Goal: Task Accomplishment & Management: Manage account settings

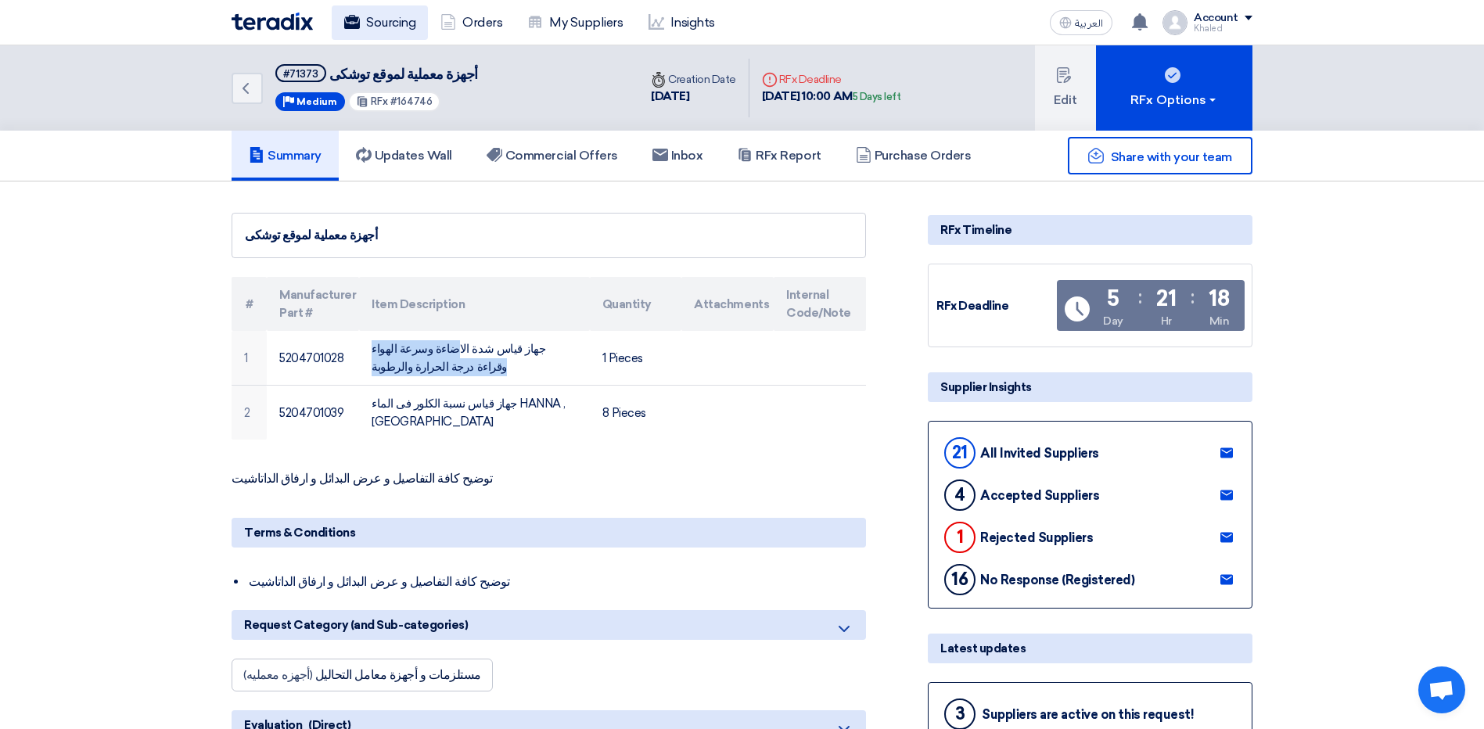
click at [376, 25] on link "Sourcing" at bounding box center [380, 22] width 96 height 34
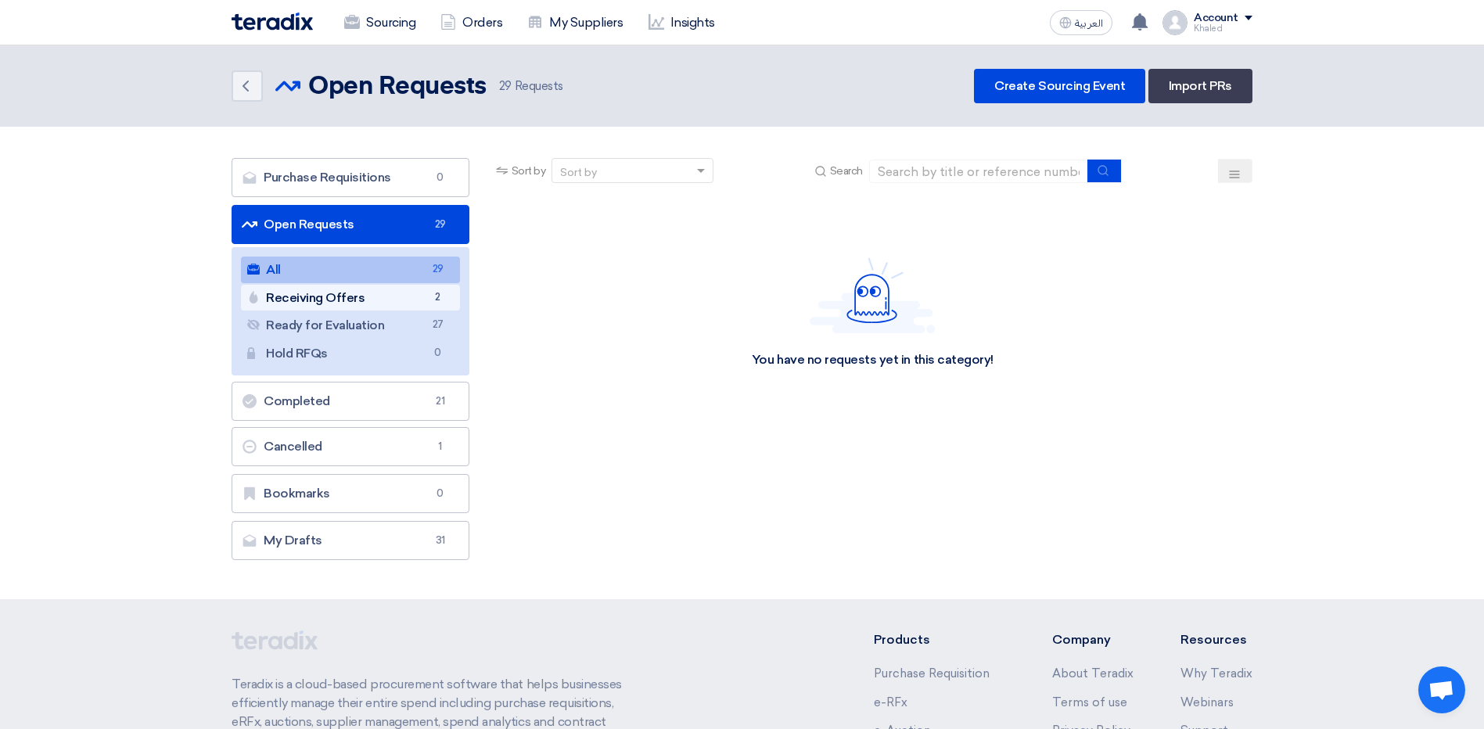
click at [410, 305] on link "Receiving Offers Receiving Offers 2" at bounding box center [350, 298] width 219 height 27
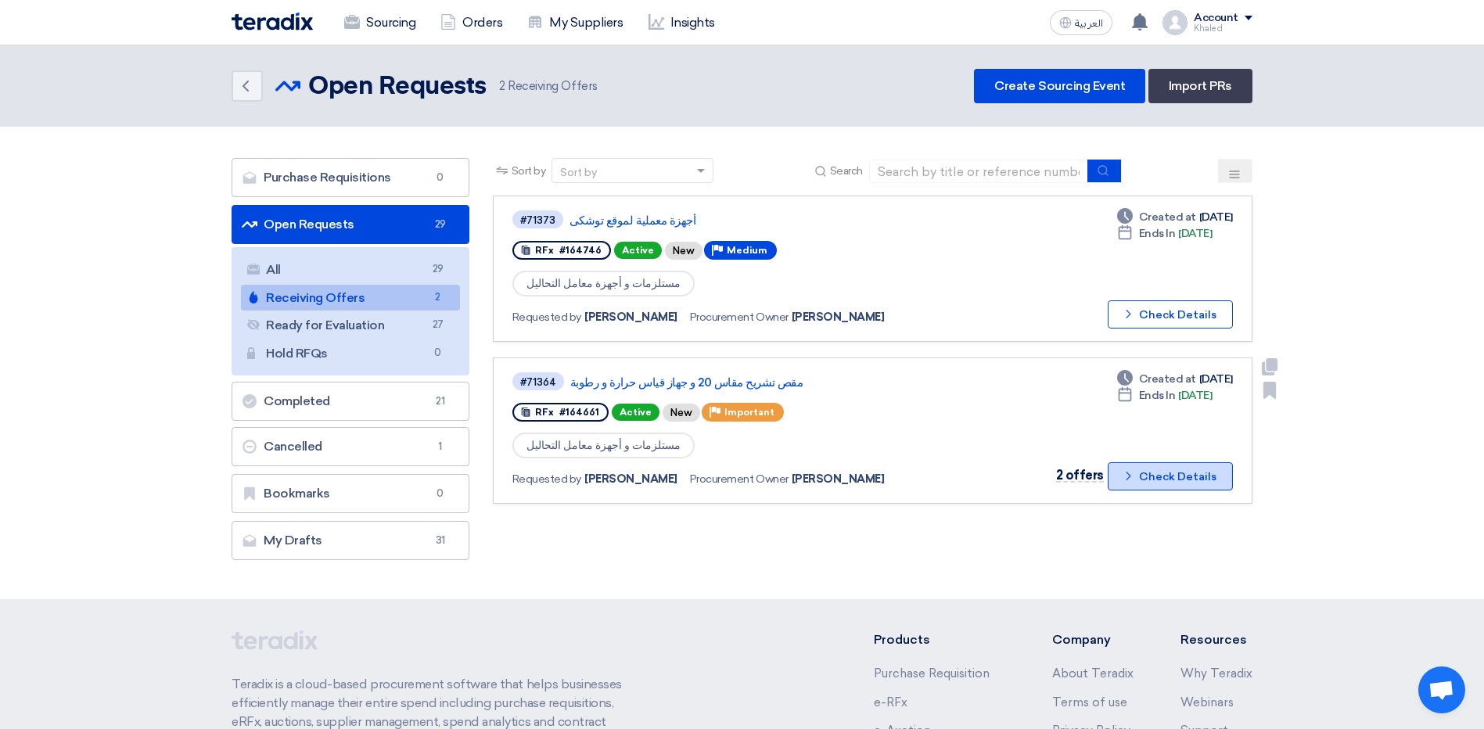
click at [1172, 484] on button "Check details Check Details" at bounding box center [1169, 476] width 125 height 28
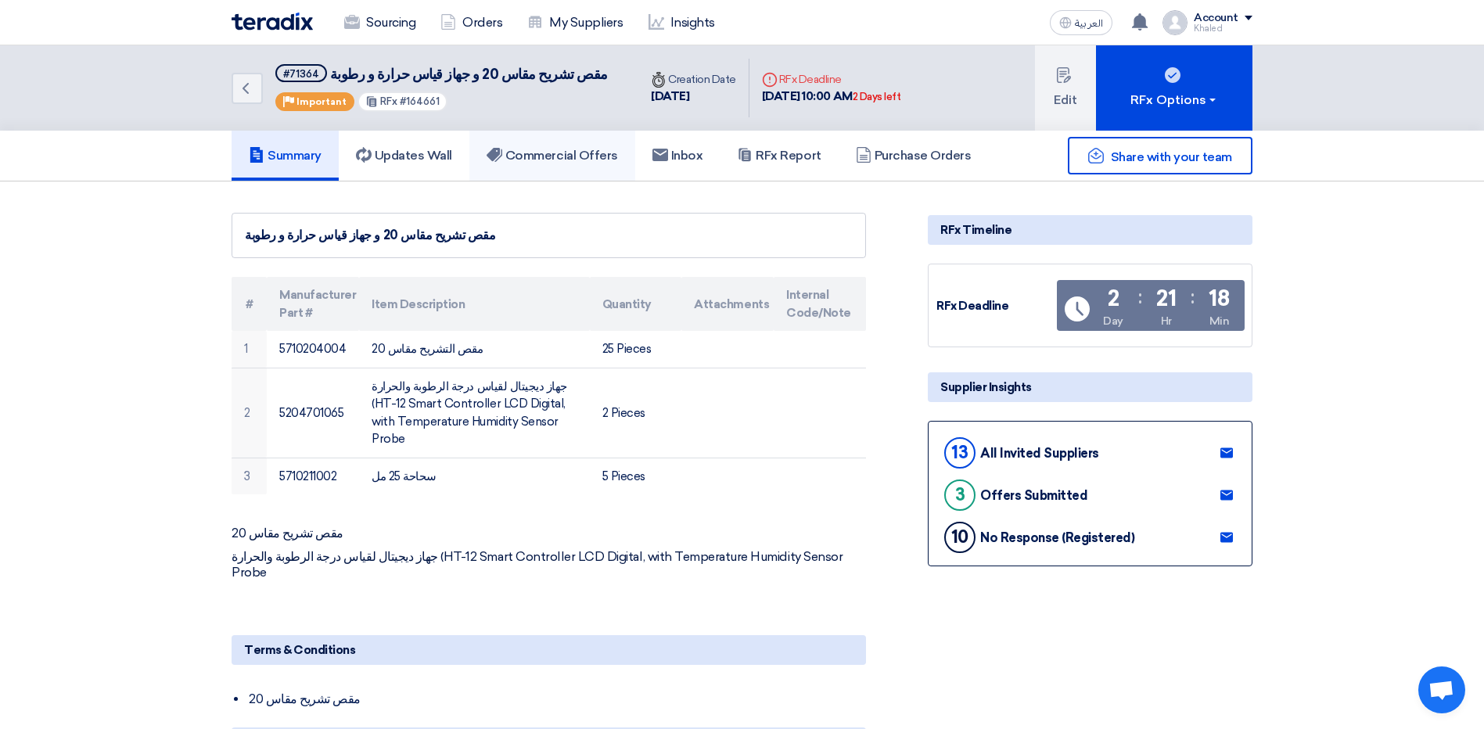
click at [537, 164] on link "Commercial Offers" at bounding box center [552, 156] width 166 height 50
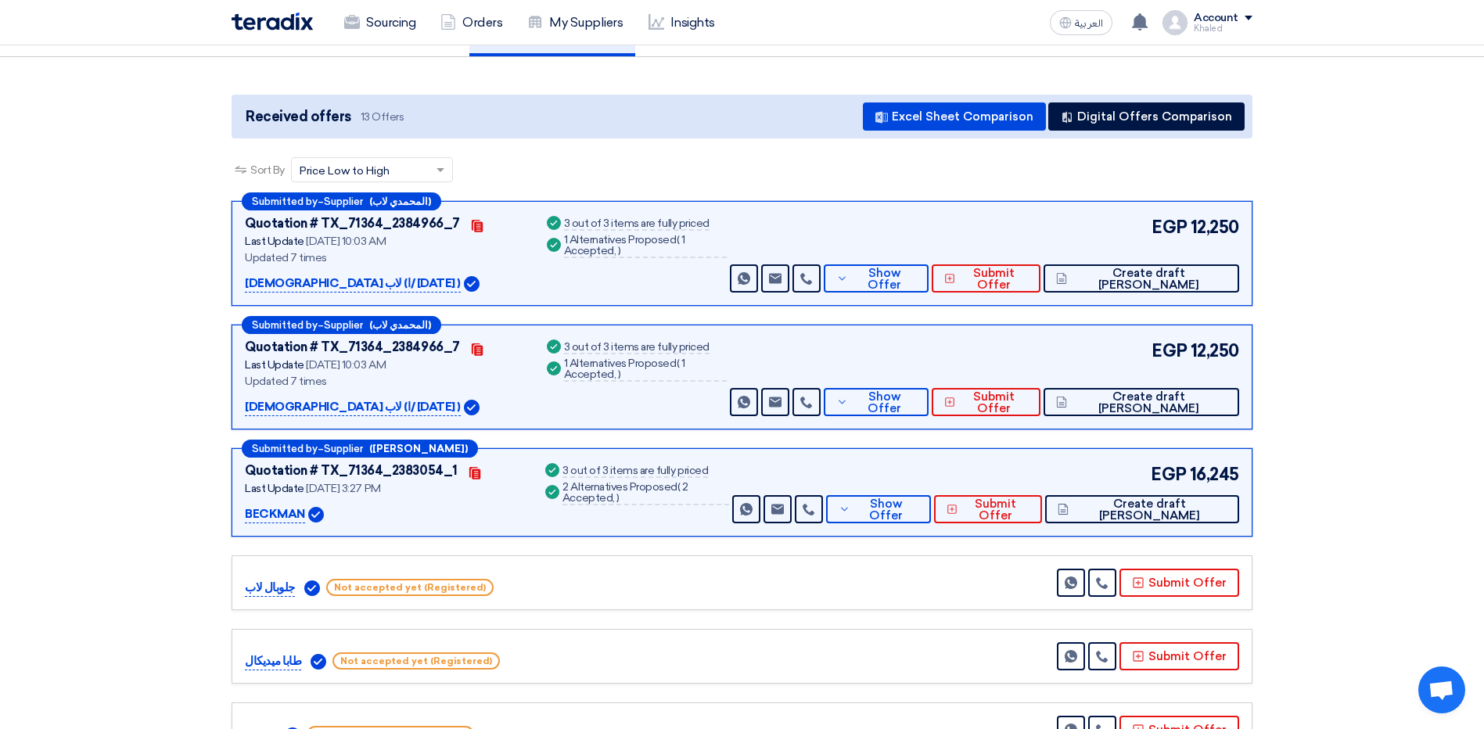
scroll to position [156, 0]
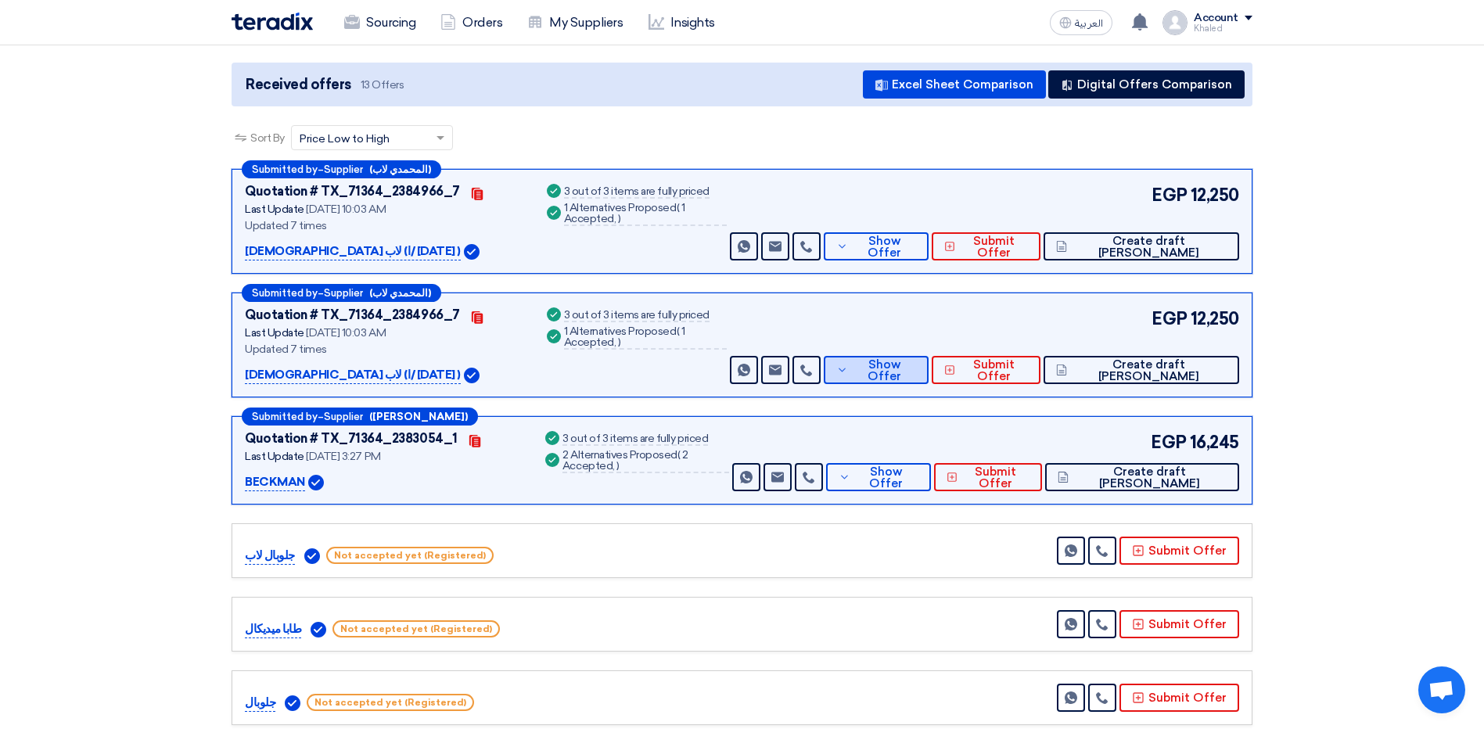
click at [904, 376] on button "Show Offer" at bounding box center [876, 370] width 105 height 28
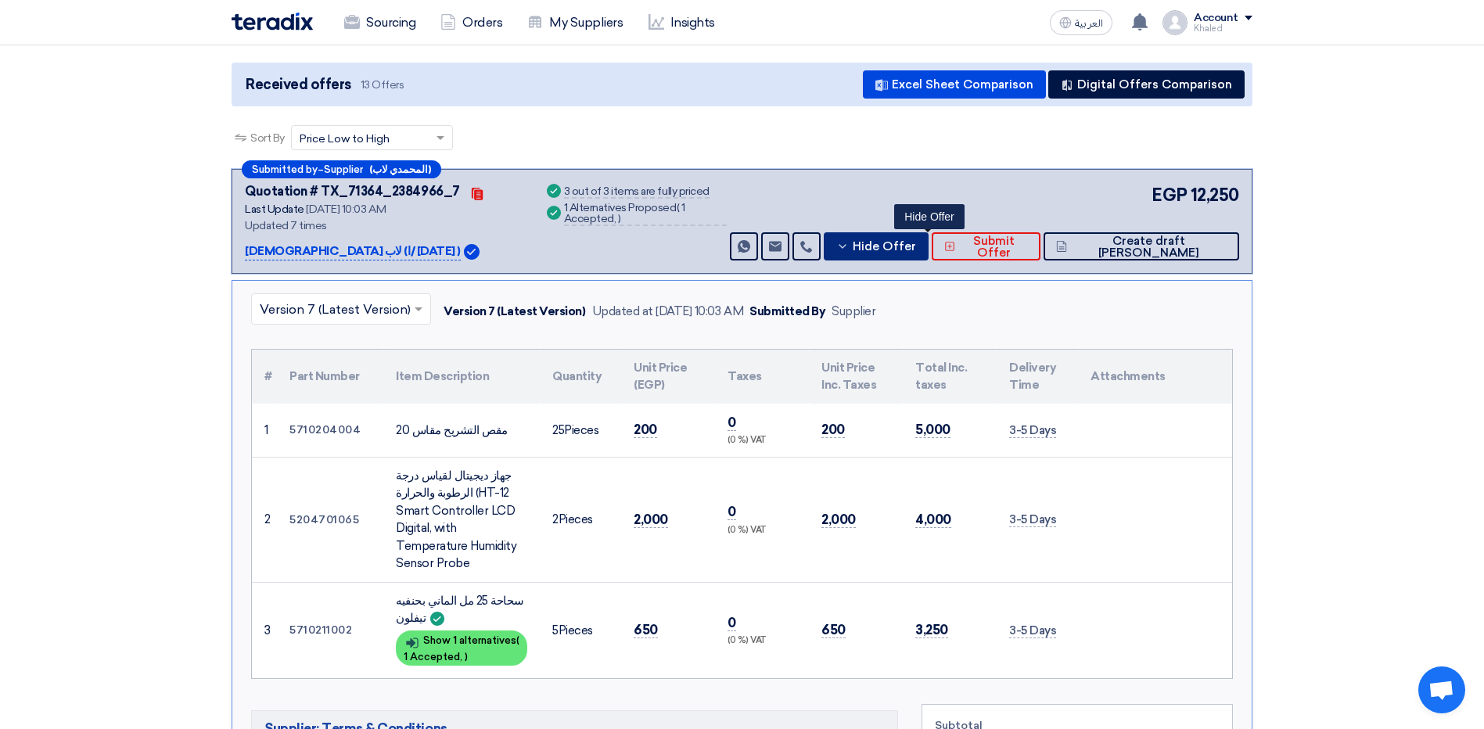
click at [912, 250] on span "Hide Offer" at bounding box center [883, 247] width 63 height 12
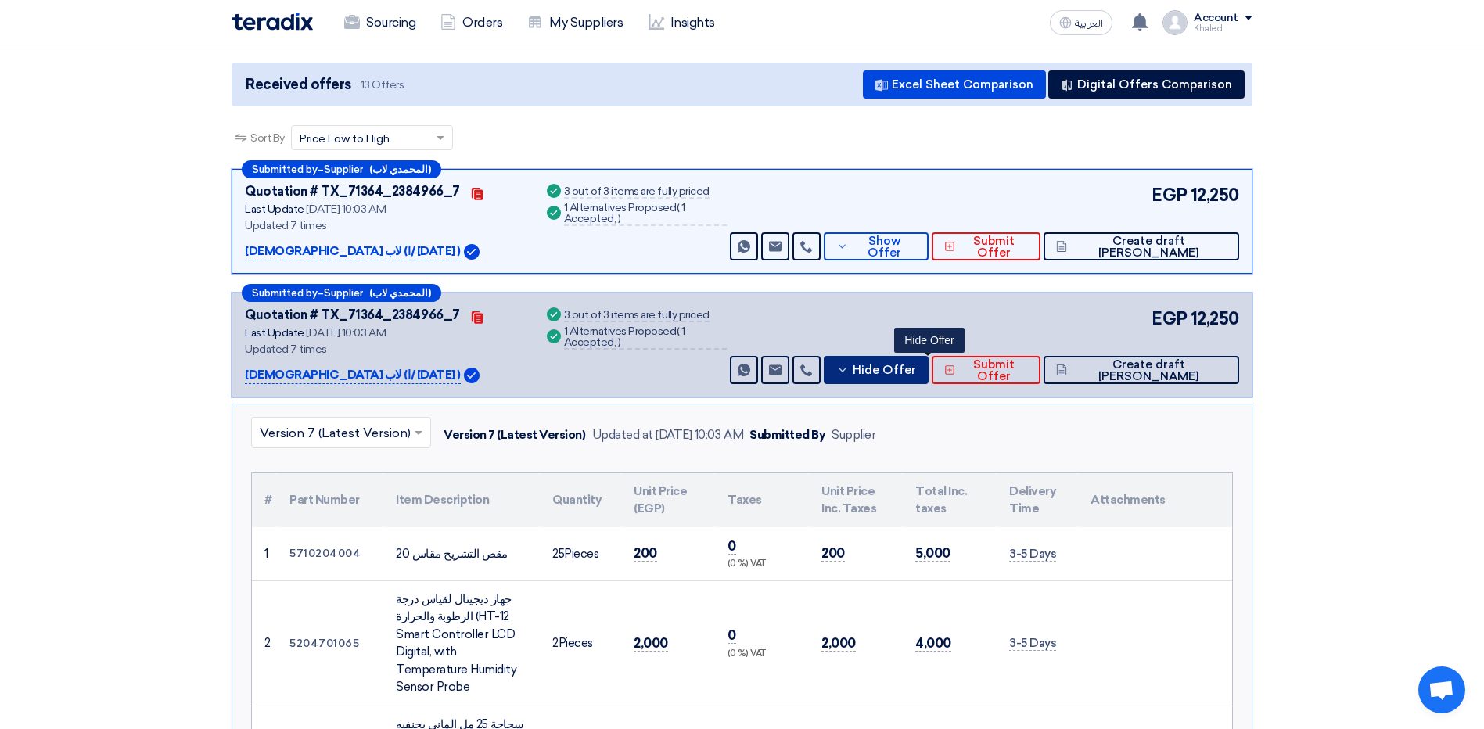
click at [912, 368] on span "Hide Offer" at bounding box center [883, 370] width 63 height 12
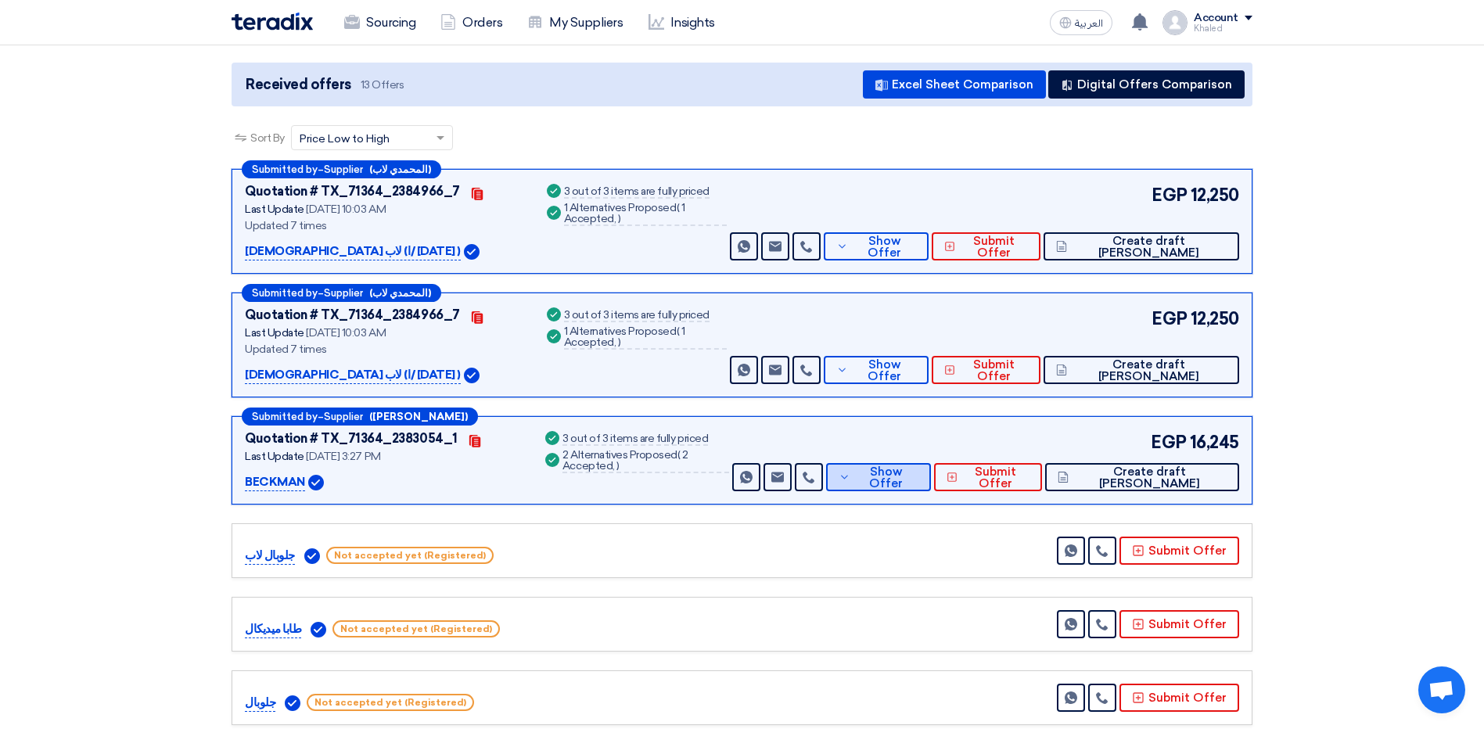
click at [918, 474] on span "Show Offer" at bounding box center [886, 477] width 64 height 23
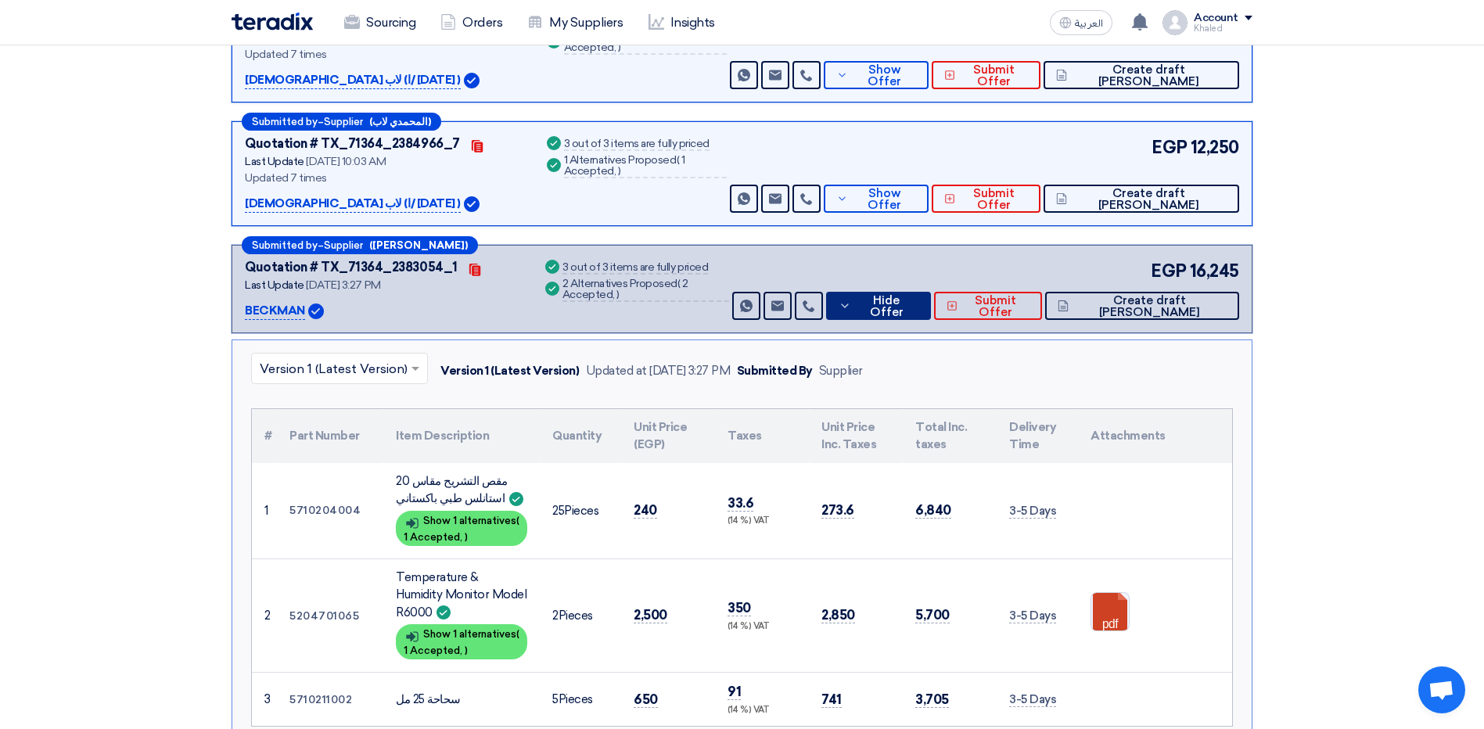
scroll to position [235, 0]
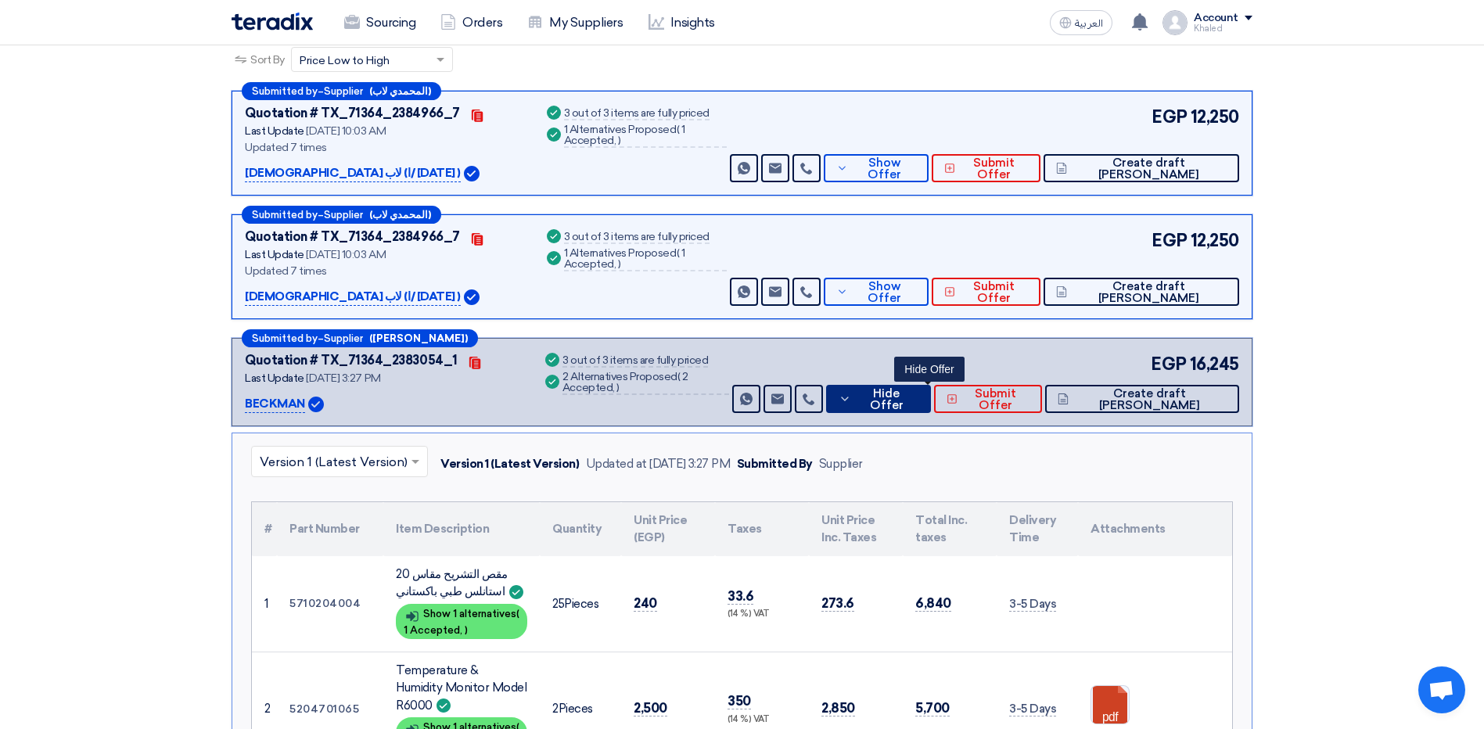
click at [851, 394] on icon at bounding box center [844, 399] width 13 height 13
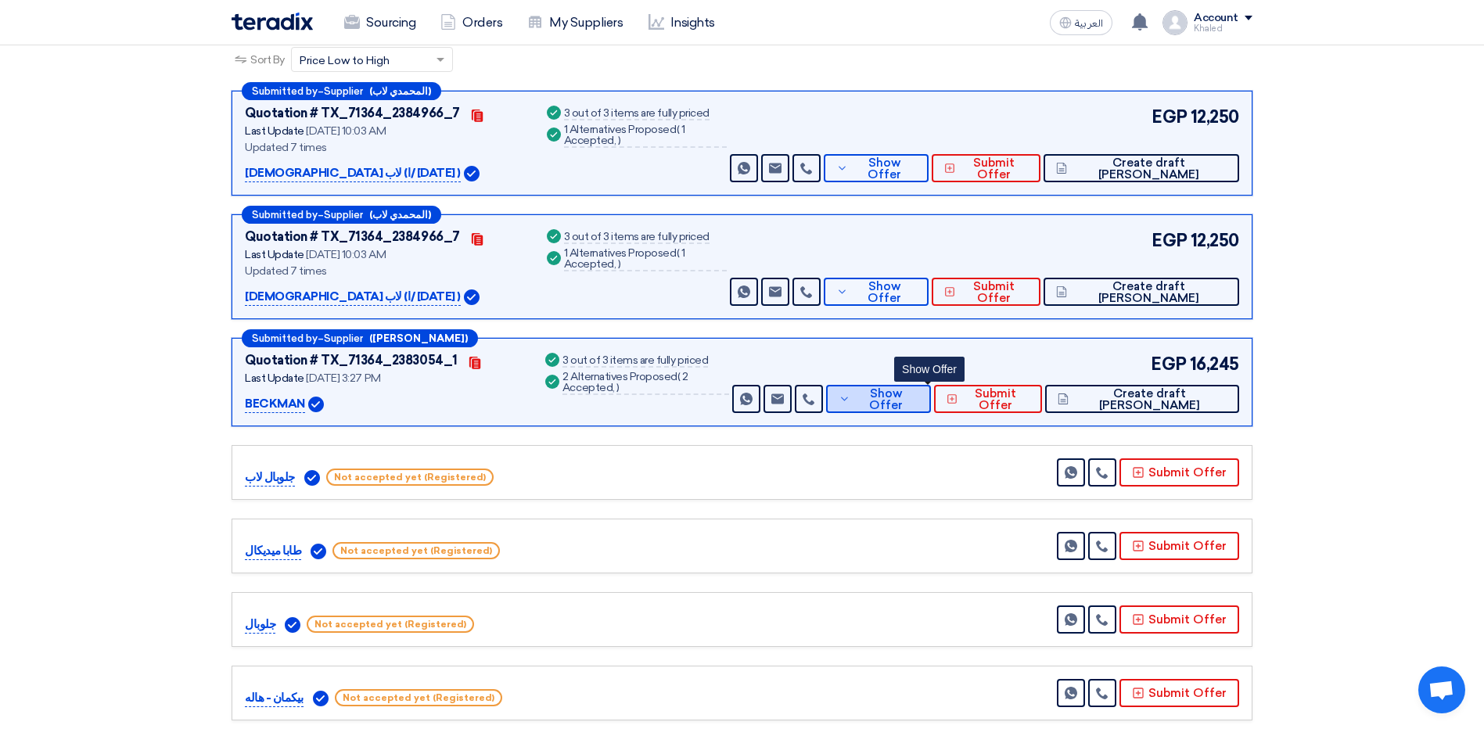
click at [902, 398] on button "Show Offer" at bounding box center [878, 399] width 105 height 28
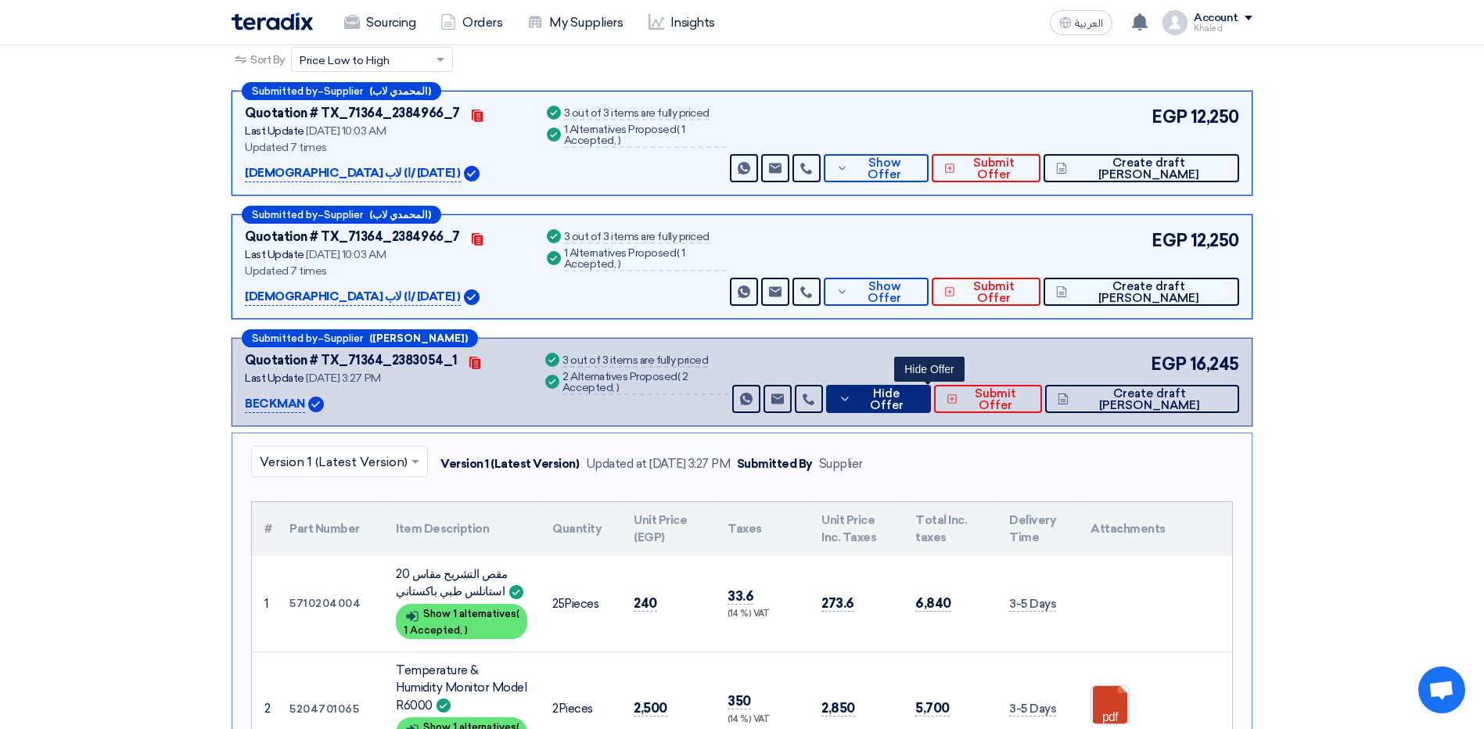
click at [896, 386] on button "Hide Offer" at bounding box center [878, 399] width 105 height 28
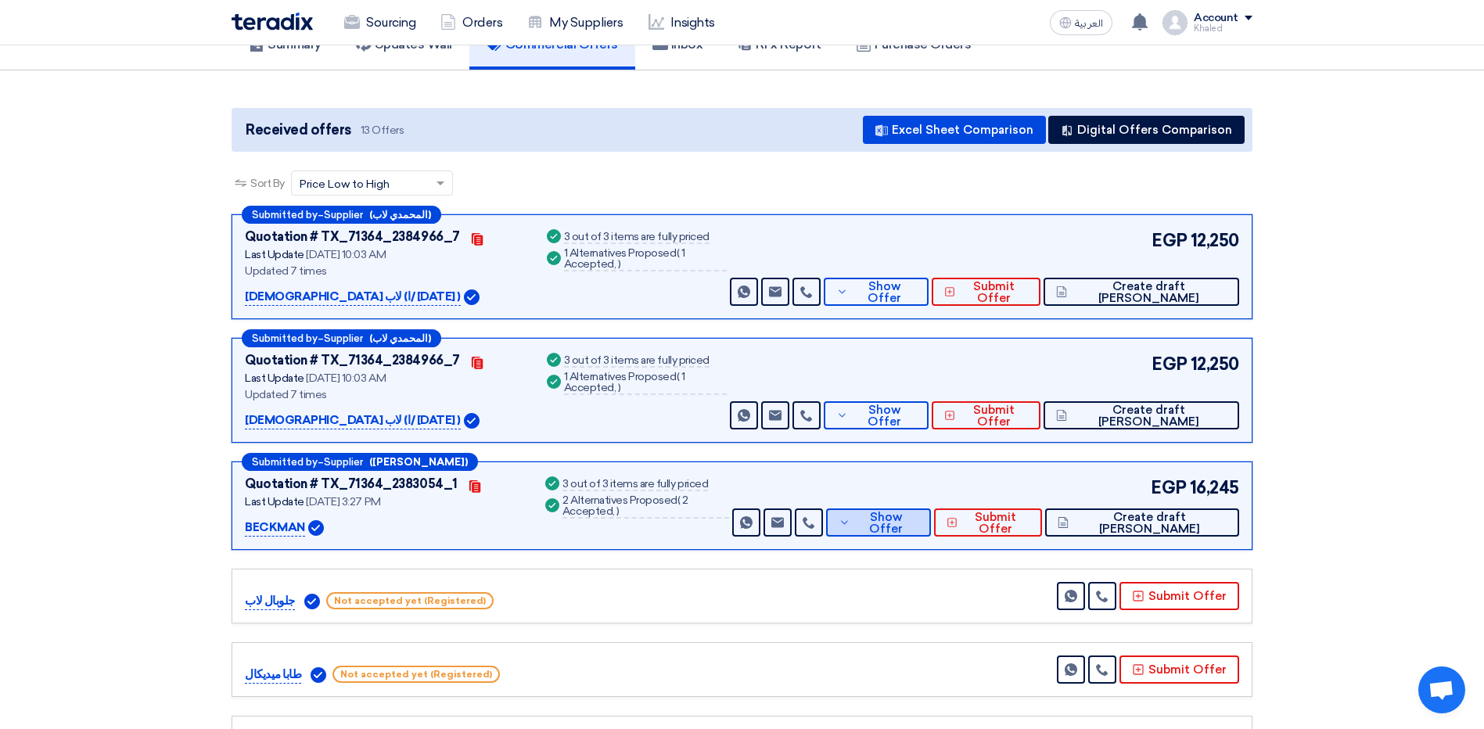
scroll to position [0, 0]
